Goal: Task Accomplishment & Management: Manage account settings

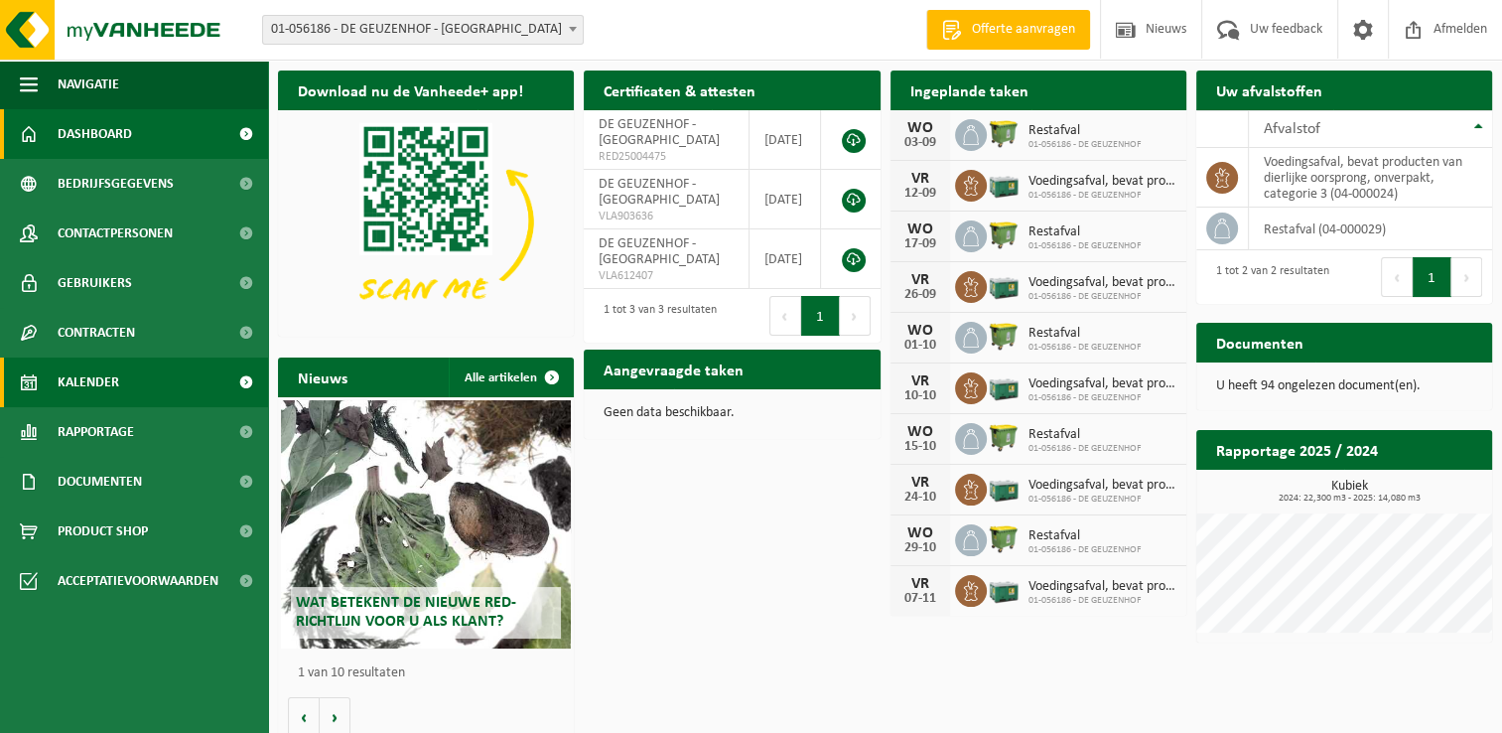
click at [122, 380] on link "Kalender" at bounding box center [134, 382] width 268 height 50
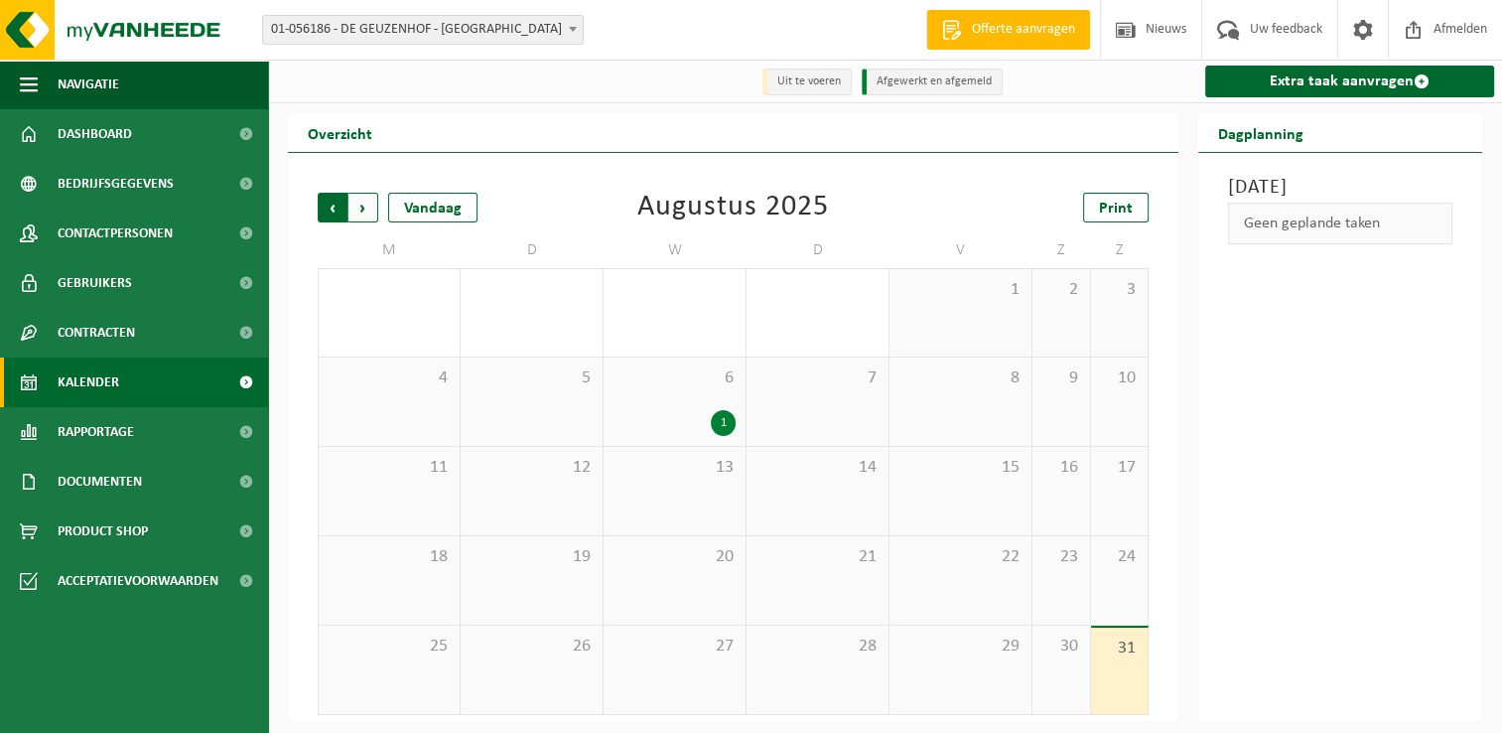
click at [353, 210] on span "Volgende" at bounding box center [364, 208] width 30 height 30
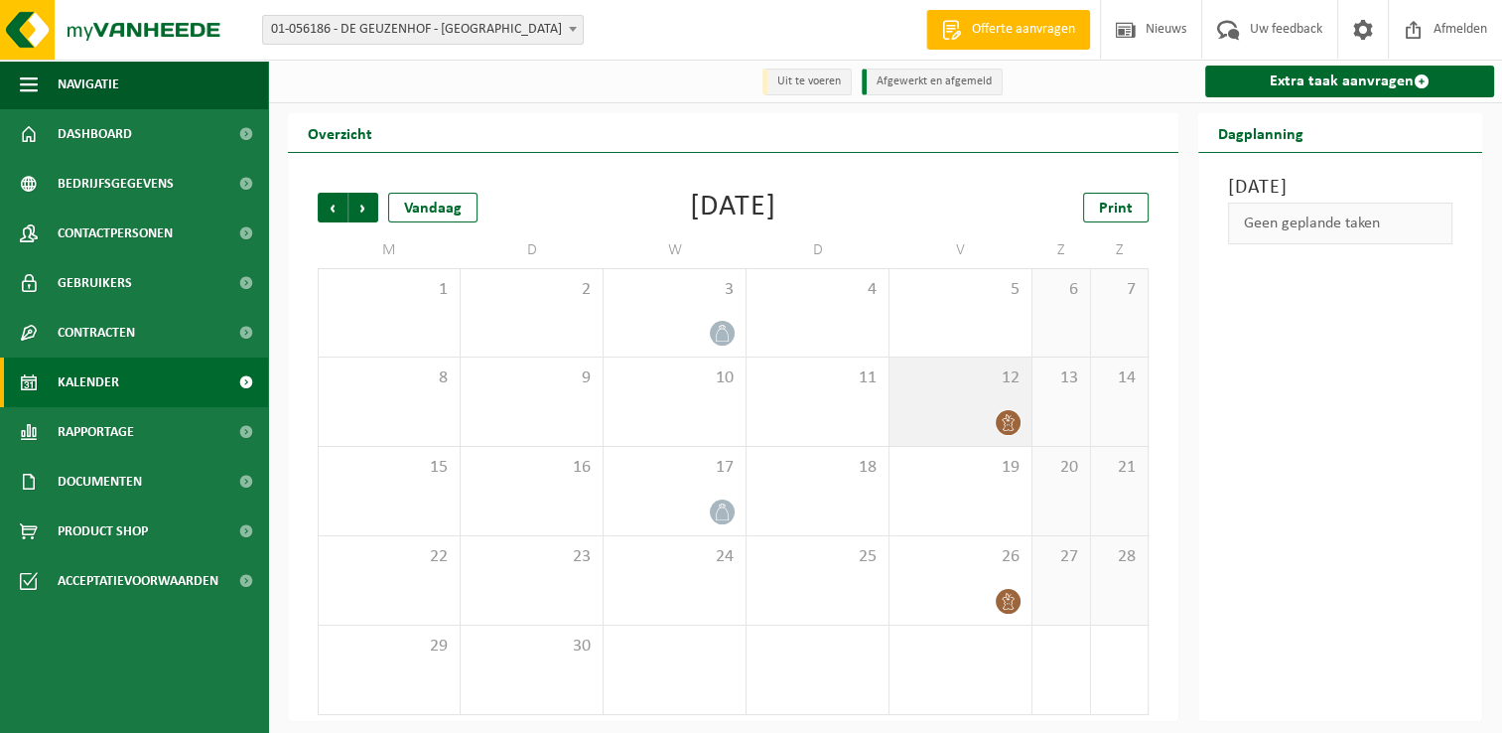
click at [926, 407] on div "12" at bounding box center [961, 401] width 142 height 88
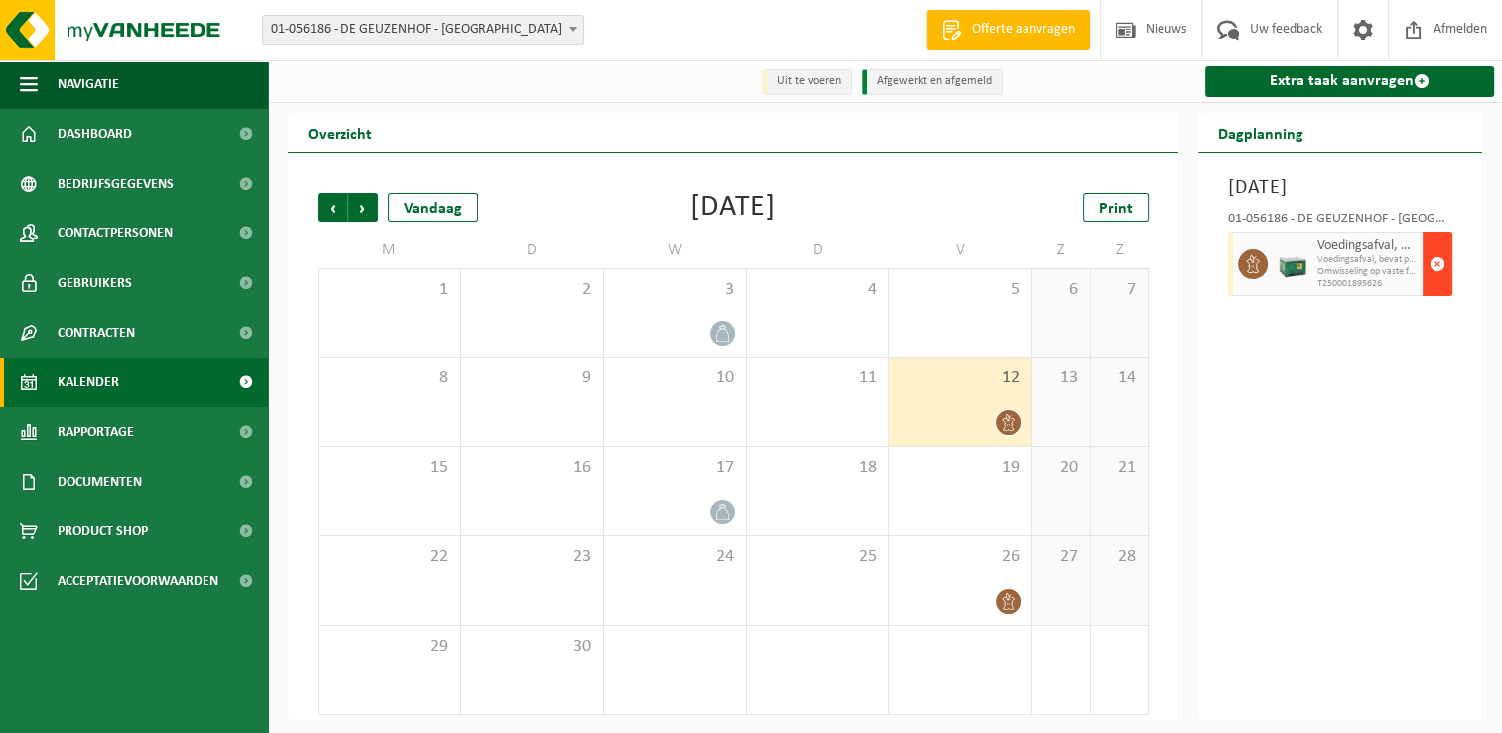
click at [1434, 284] on span "button" at bounding box center [1438, 264] width 16 height 40
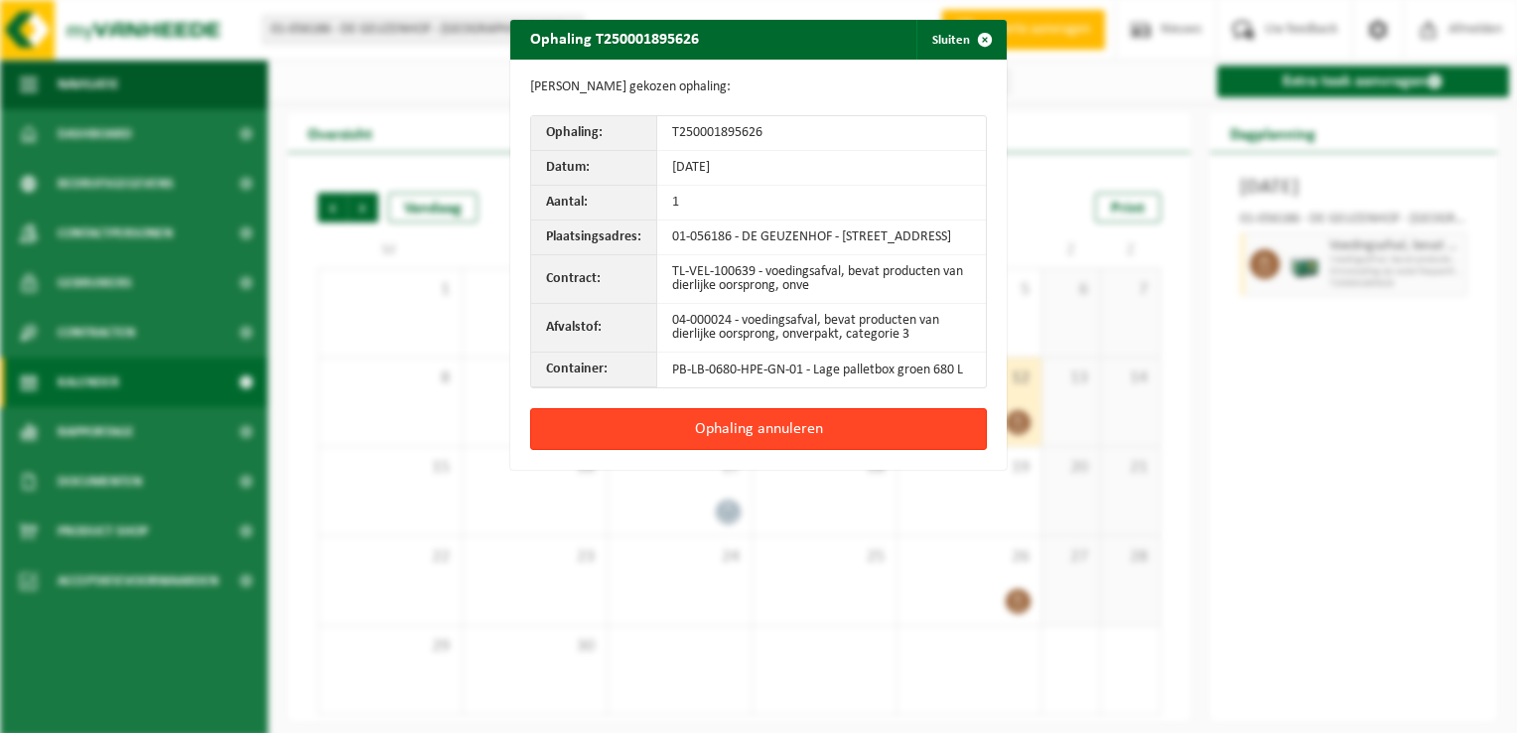
click at [796, 446] on button "Ophaling annuleren" at bounding box center [758, 429] width 457 height 42
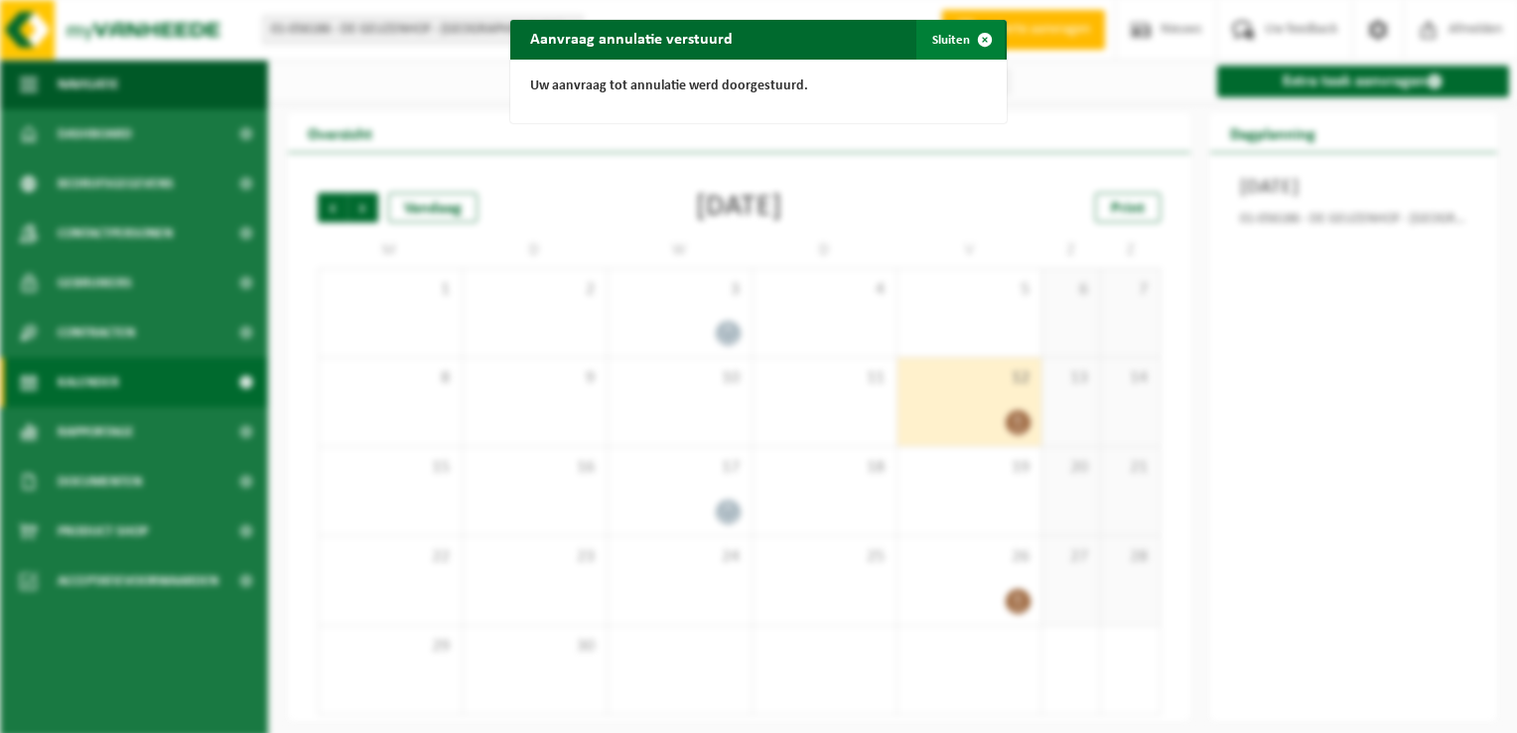
click at [977, 43] on span "button" at bounding box center [985, 40] width 40 height 40
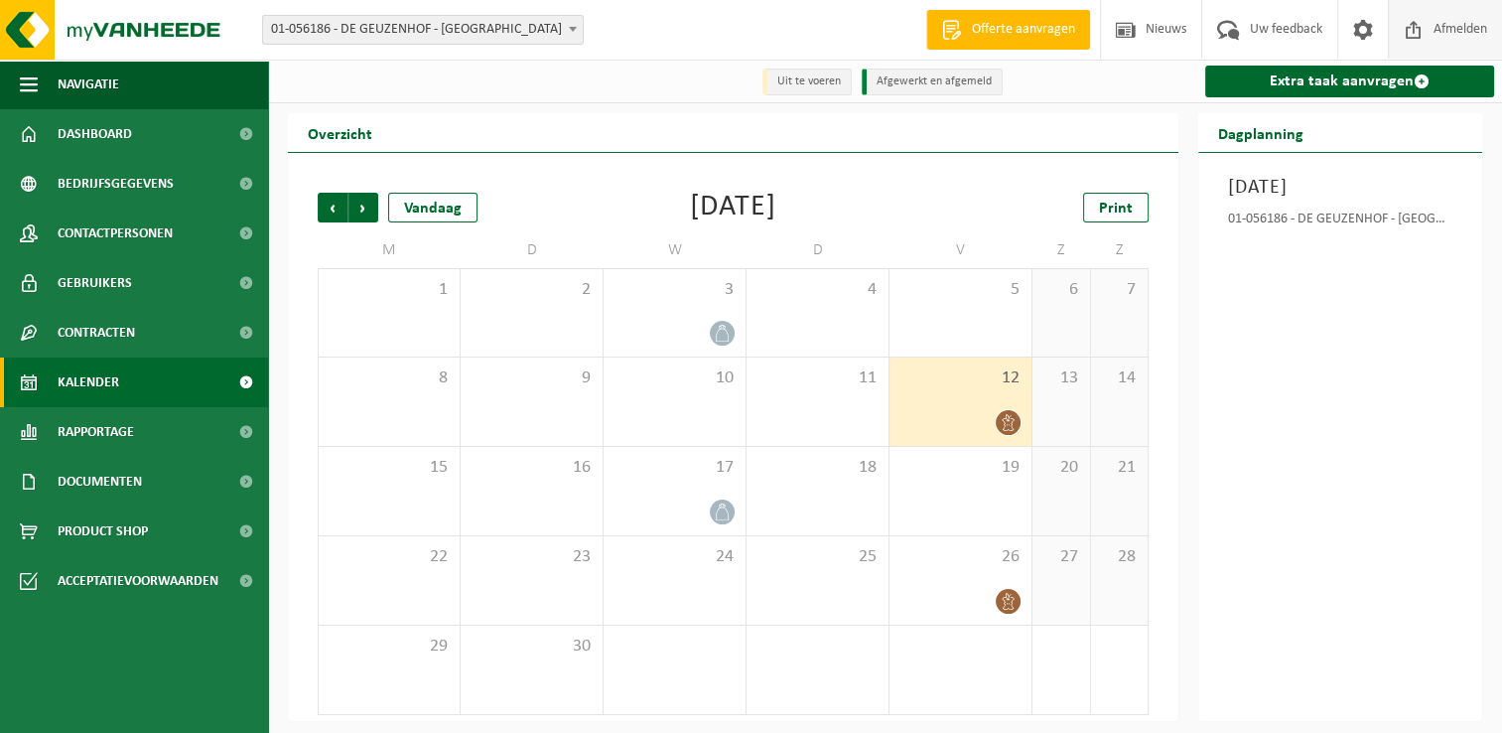
click at [1464, 30] on span "Afmelden" at bounding box center [1461, 29] width 64 height 59
